Goal: Communication & Community: Answer question/provide support

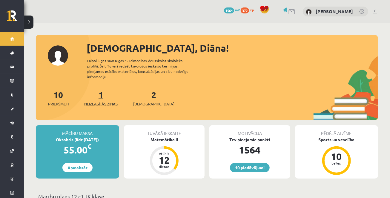
click at [106, 101] on span "Neizlasītās ziņas" at bounding box center [100, 104] width 33 height 6
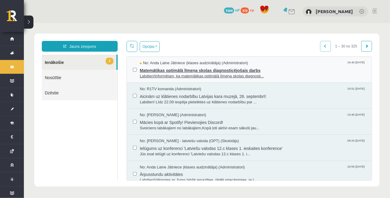
click at [183, 74] on span "Labdien!Informējam, ka matemātikas optimālā līmeņa skolas diagnosti..." at bounding box center [253, 76] width 226 height 6
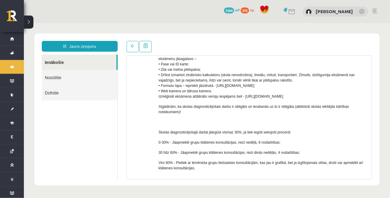
scroll to position [283, 0]
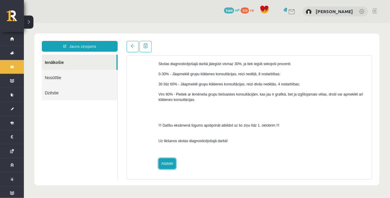
click at [169, 163] on link "Atbildēt" at bounding box center [166, 163] width 17 height 11
type input "**********"
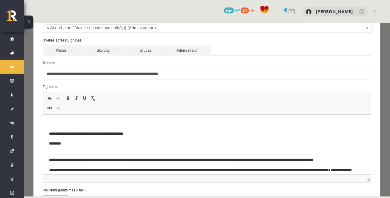
scroll to position [43, 0]
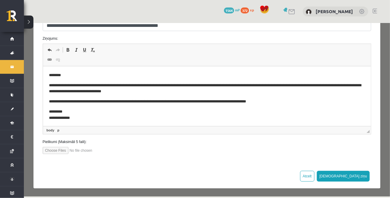
scroll to position [86, 0]
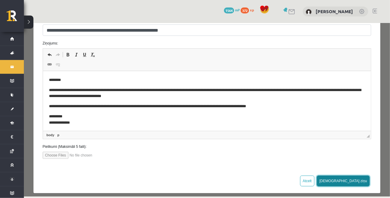
click at [361, 180] on button "[DEMOGRAPHIC_DATA] ziņu" at bounding box center [343, 180] width 53 height 11
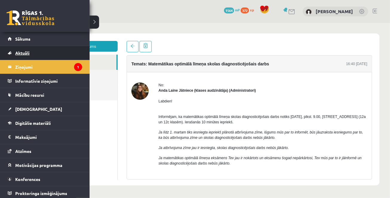
scroll to position [0, 0]
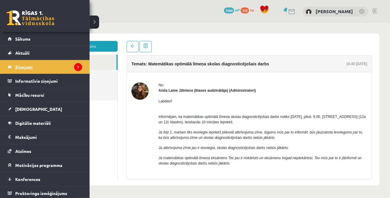
click at [25, 66] on legend "Ziņojumi 1" at bounding box center [48, 67] width 67 height 14
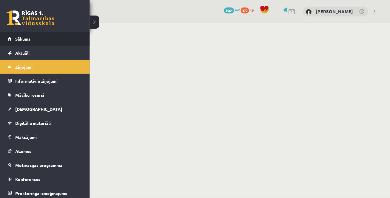
click at [25, 40] on span "Sākums" at bounding box center [22, 38] width 15 height 5
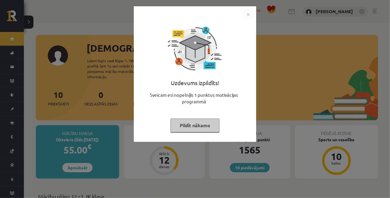
click at [187, 125] on button "Pildīt nākamo" at bounding box center [195, 126] width 49 height 14
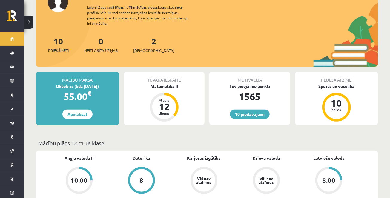
scroll to position [55, 0]
